Goal: Task Accomplishment & Management: Manage account settings

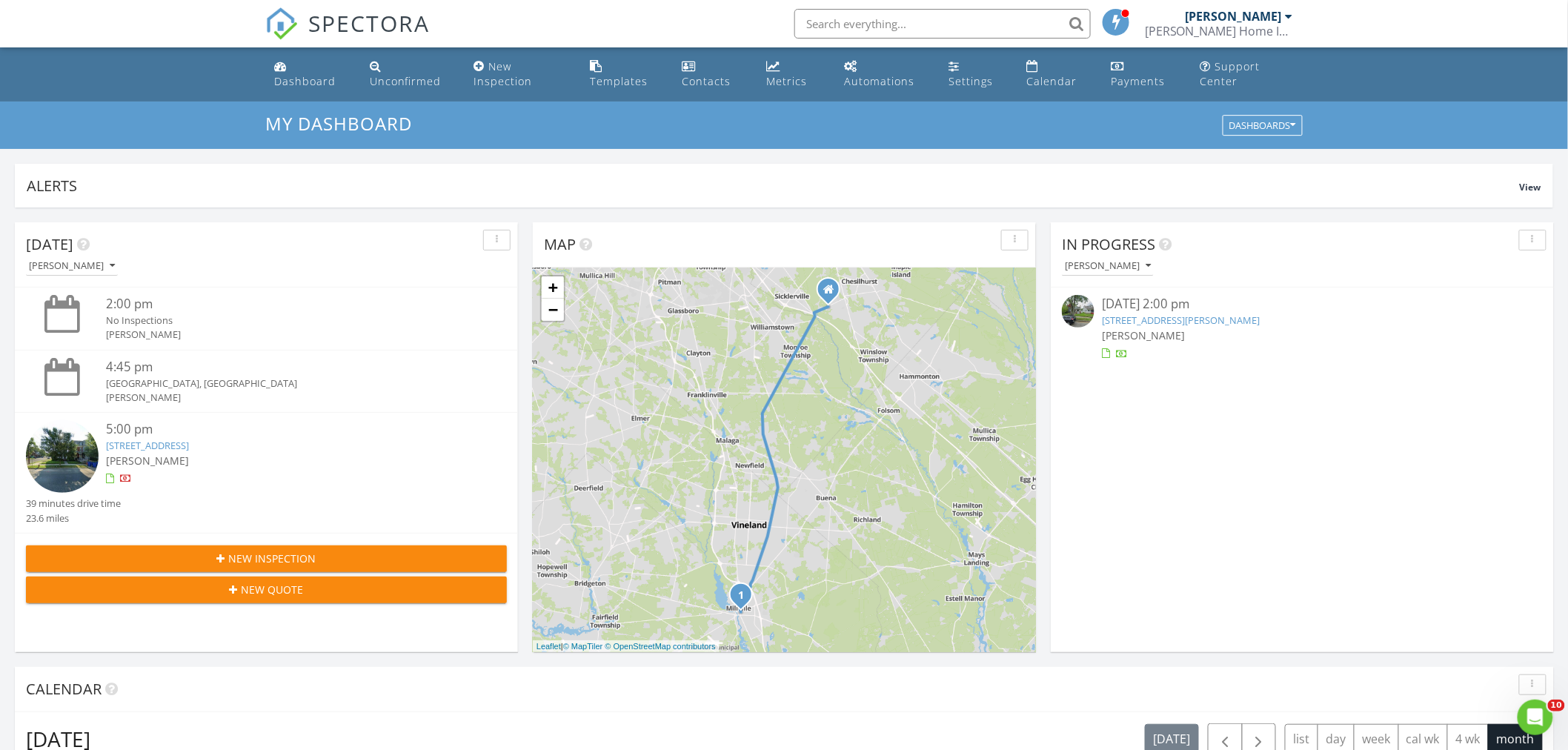
click at [1202, 323] on link "[STREET_ADDRESS][PERSON_NAME]" at bounding box center [1181, 319] width 158 height 13
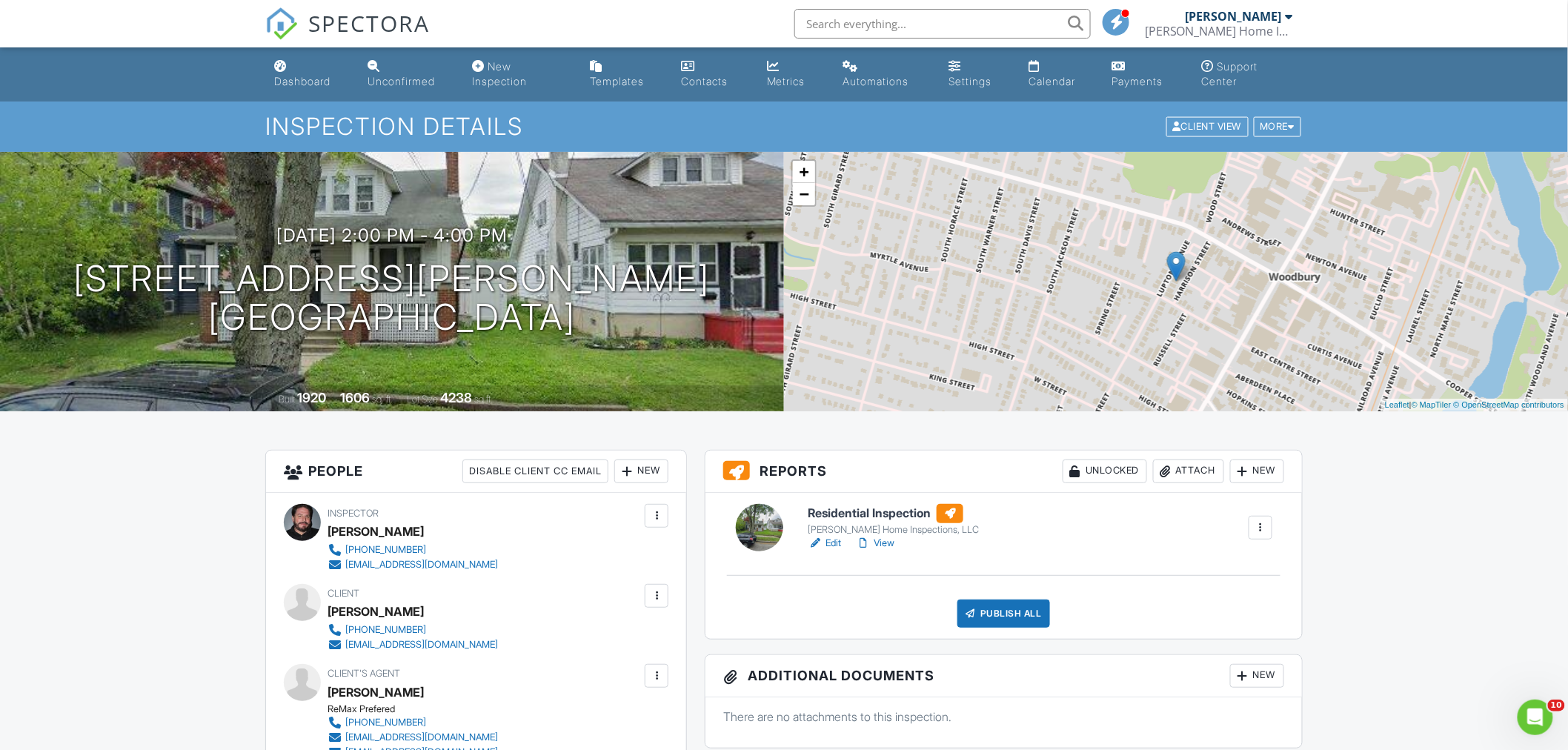
click at [831, 543] on link "Edit" at bounding box center [824, 543] width 33 height 15
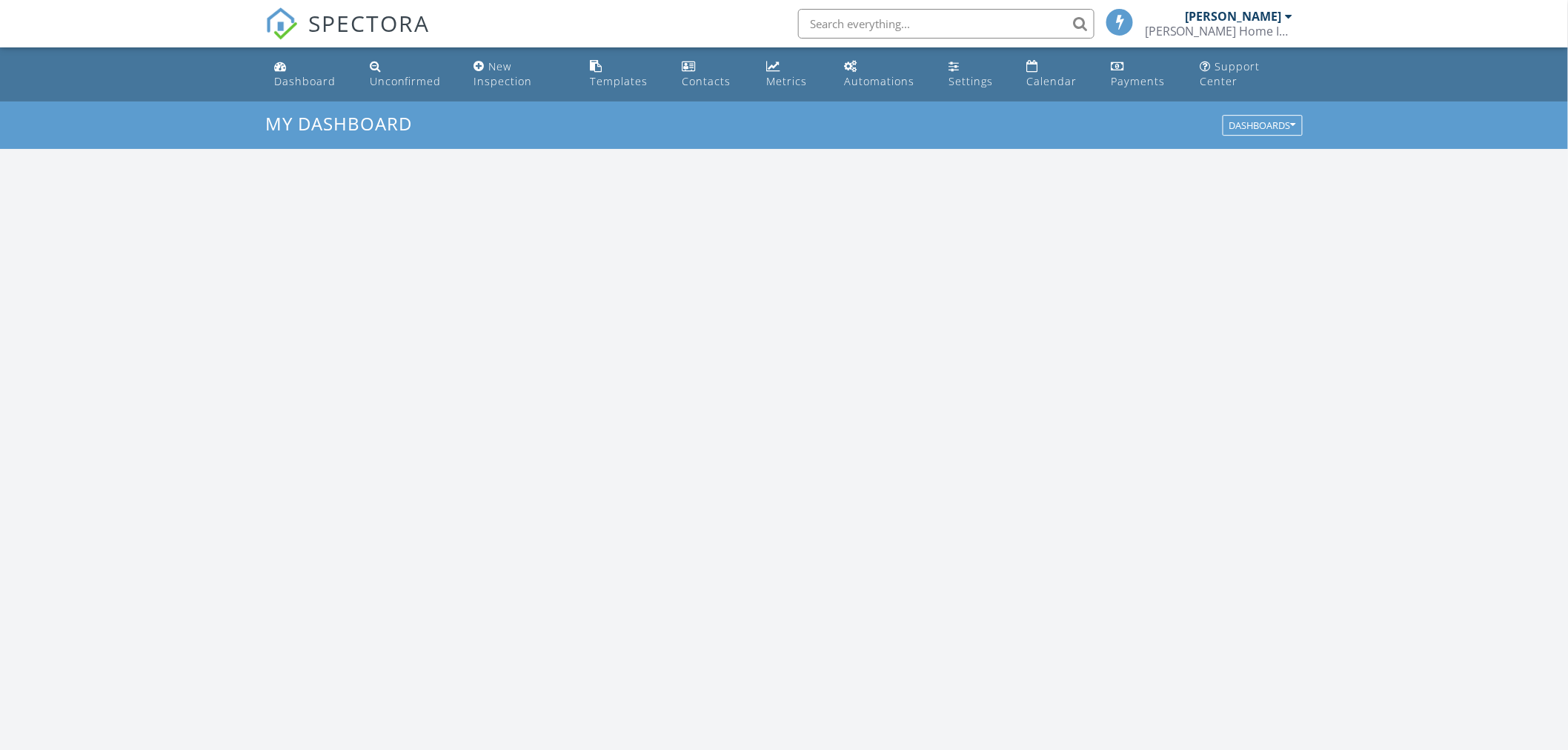
scroll to position [1375, 1595]
